Goal: Transaction & Acquisition: Purchase product/service

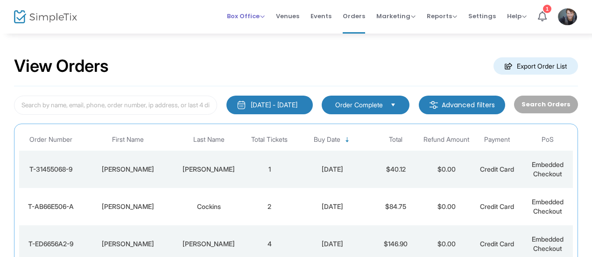
click at [252, 16] on span "Box Office" at bounding box center [246, 16] width 38 height 9
click at [258, 29] on li "Sell Tickets" at bounding box center [260, 31] width 67 height 18
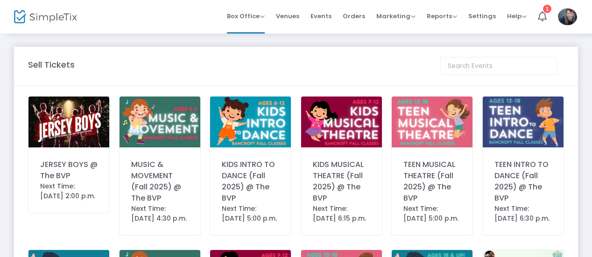
click at [70, 180] on div "JERSEY BOYS @ The BVP" at bounding box center [68, 170] width 57 height 22
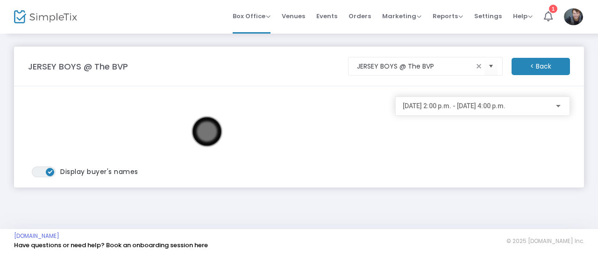
click at [447, 107] on span "[DATE] 2:00 p.m. - [DATE] 4:00 p.m." at bounding box center [454, 105] width 103 height 7
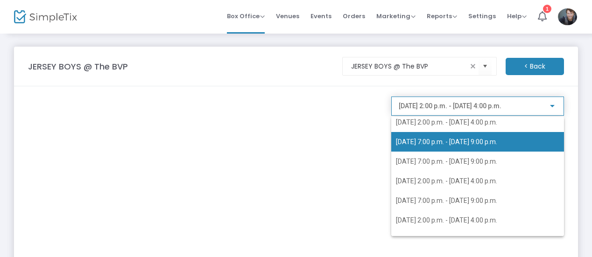
scroll to position [49, 0]
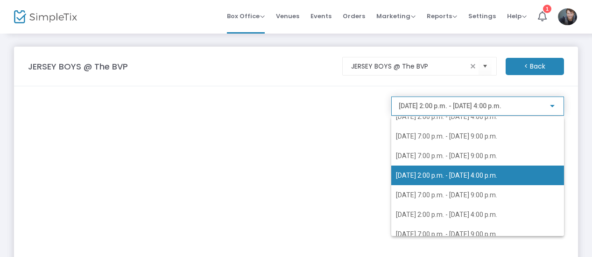
click at [442, 175] on span "[DATE] 2:00 p.m. - [DATE] 4:00 p.m." at bounding box center [446, 175] width 101 height 7
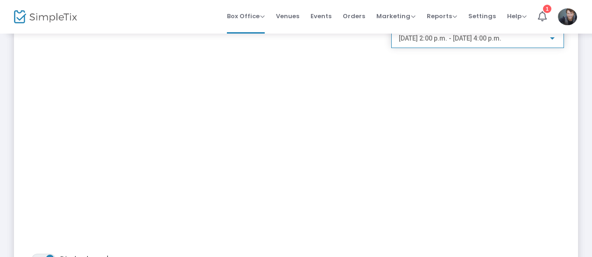
scroll to position [65, 0]
click at [362, 19] on span "Orders" at bounding box center [354, 16] width 22 height 24
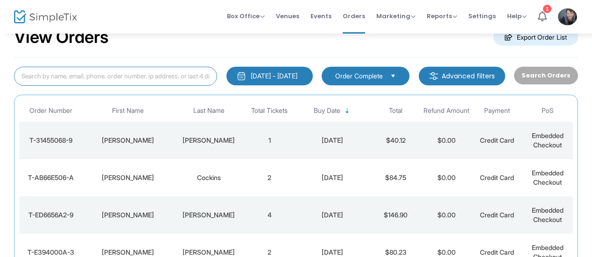
click at [141, 79] on input at bounding box center [115, 76] width 203 height 19
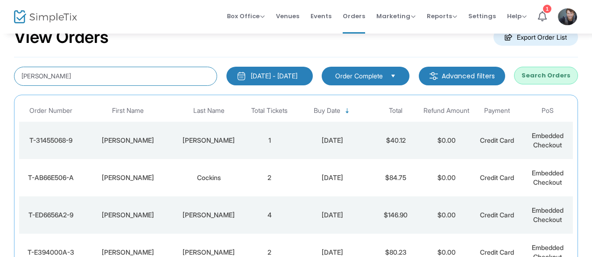
type input "[PERSON_NAME]"
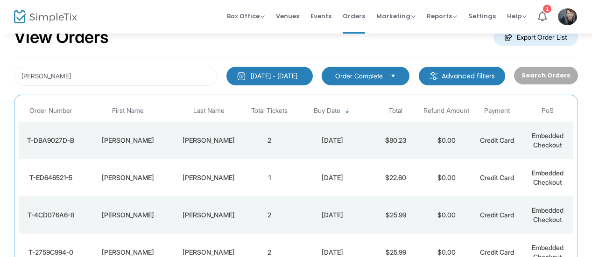
click at [281, 143] on td "2" at bounding box center [269, 140] width 50 height 37
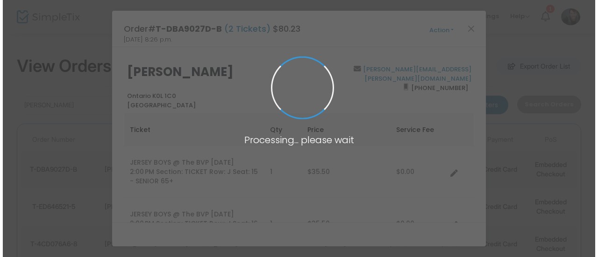
scroll to position [0, 0]
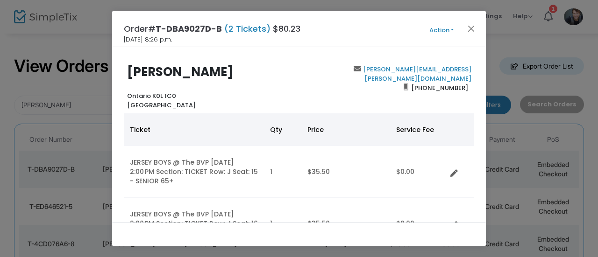
click at [448, 26] on button "Action" at bounding box center [441, 30] width 56 height 10
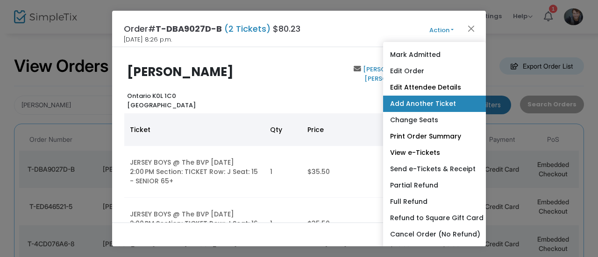
click at [446, 107] on link "Add Another Ticket" at bounding box center [434, 104] width 103 height 16
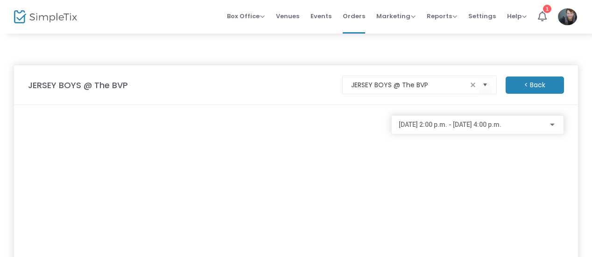
click at [448, 128] on div "[DATE] 2:00 p.m. - [DATE] 4:00 p.m." at bounding box center [478, 122] width 158 height 17
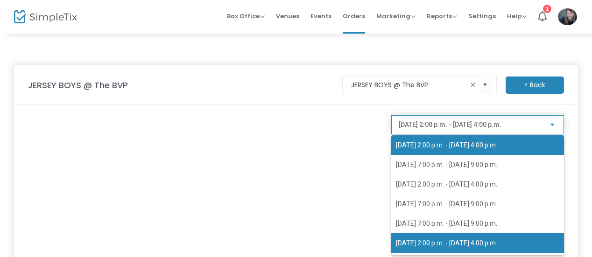
click at [450, 243] on span "[DATE] 2:00 p.m. - [DATE] 4:00 p.m." at bounding box center [446, 243] width 101 height 7
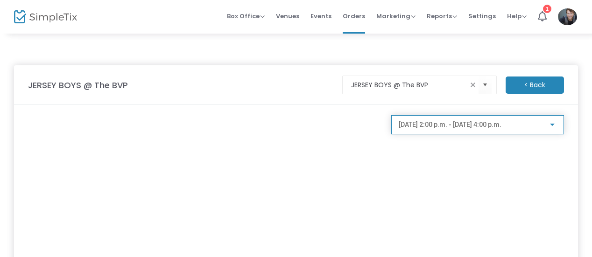
click at [525, 82] on m-button "< Back" at bounding box center [535, 85] width 58 height 17
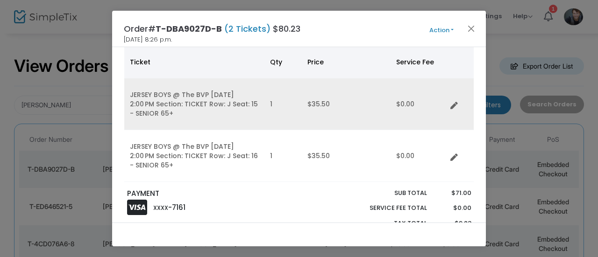
scroll to position [66, 0]
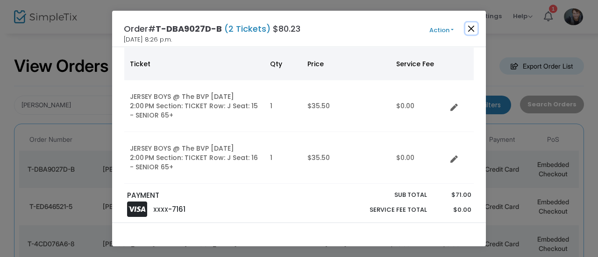
click at [470, 29] on button "Close" at bounding box center [471, 28] width 12 height 12
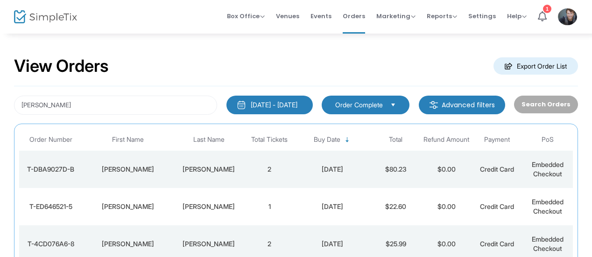
drag, startPoint x: 250, startPoint y: 66, endPoint x: 240, endPoint y: 74, distance: 13.3
click at [240, 74] on div "View Orders Export Order List" at bounding box center [296, 67] width 564 height 40
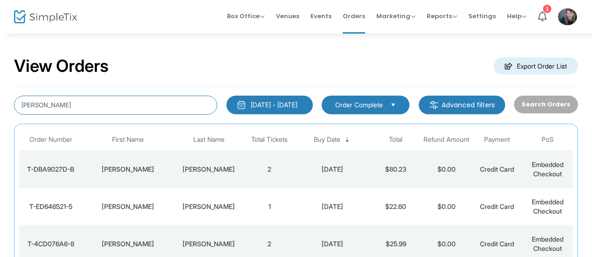
click at [115, 100] on input "[PERSON_NAME]" at bounding box center [115, 105] width 203 height 19
type input "h"
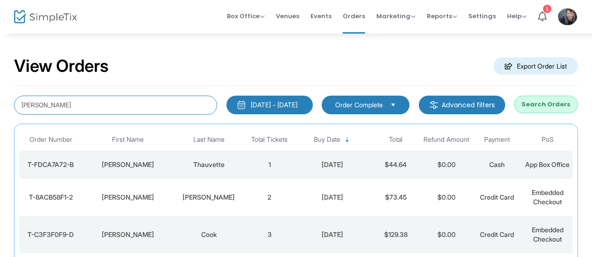
type input "[PERSON_NAME]"
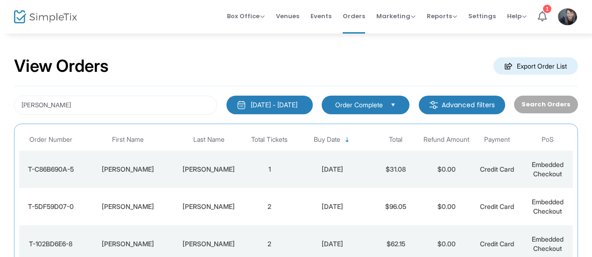
click at [263, 204] on td "2" at bounding box center [269, 206] width 50 height 37
